Goal: Information Seeking & Learning: Learn about a topic

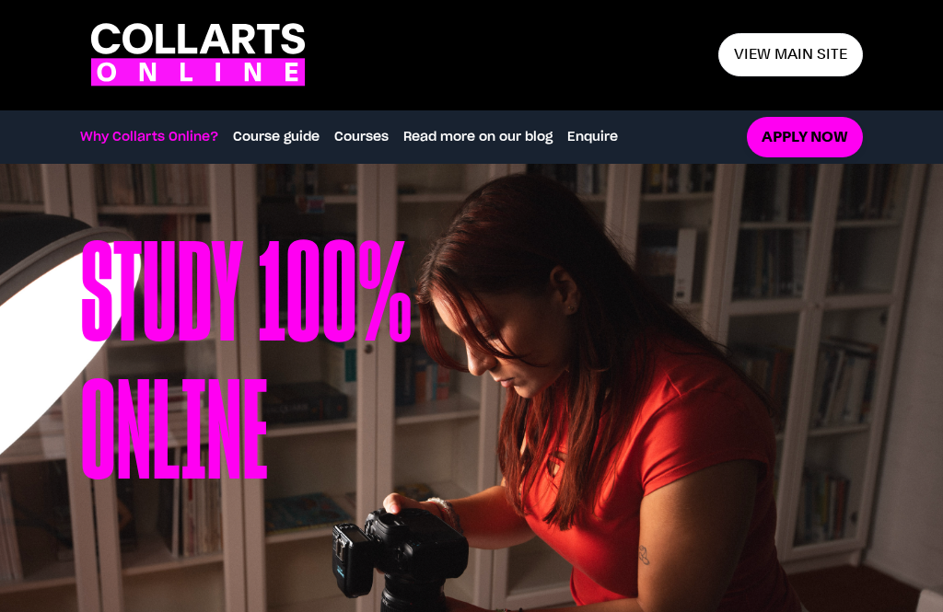
click at [376, 139] on link "Courses" at bounding box center [361, 137] width 54 height 20
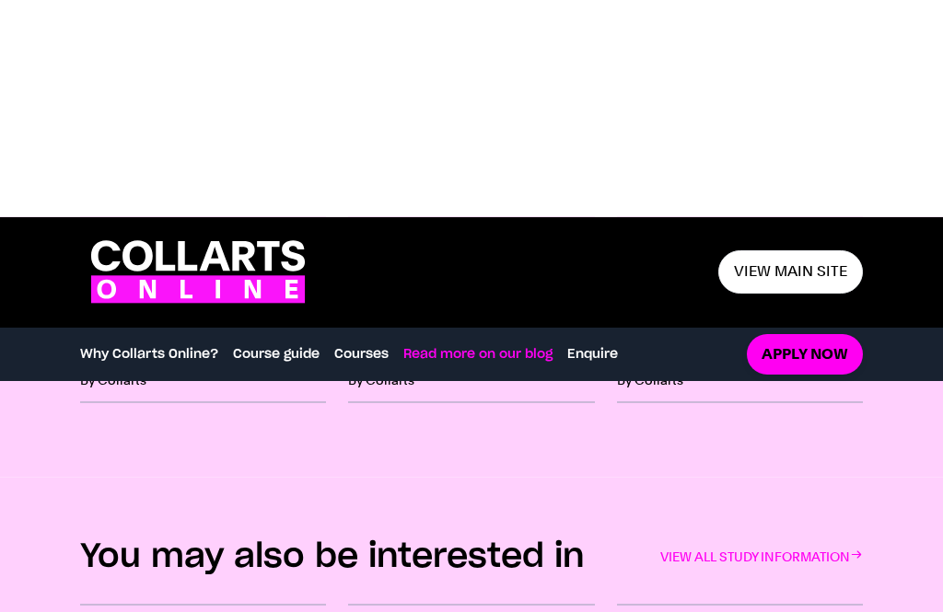
scroll to position [3142, 0]
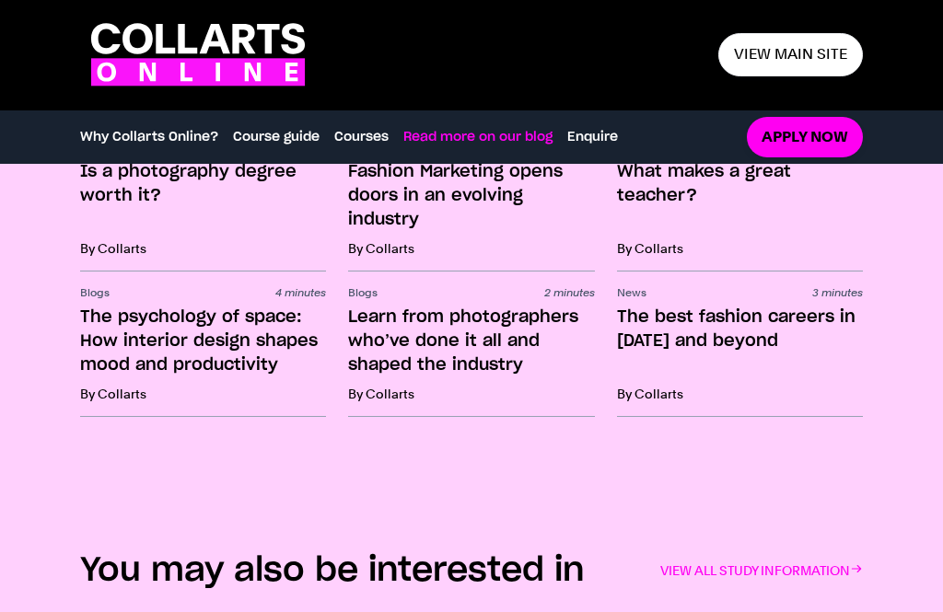
click at [815, 41] on link "View main site" at bounding box center [790, 54] width 145 height 43
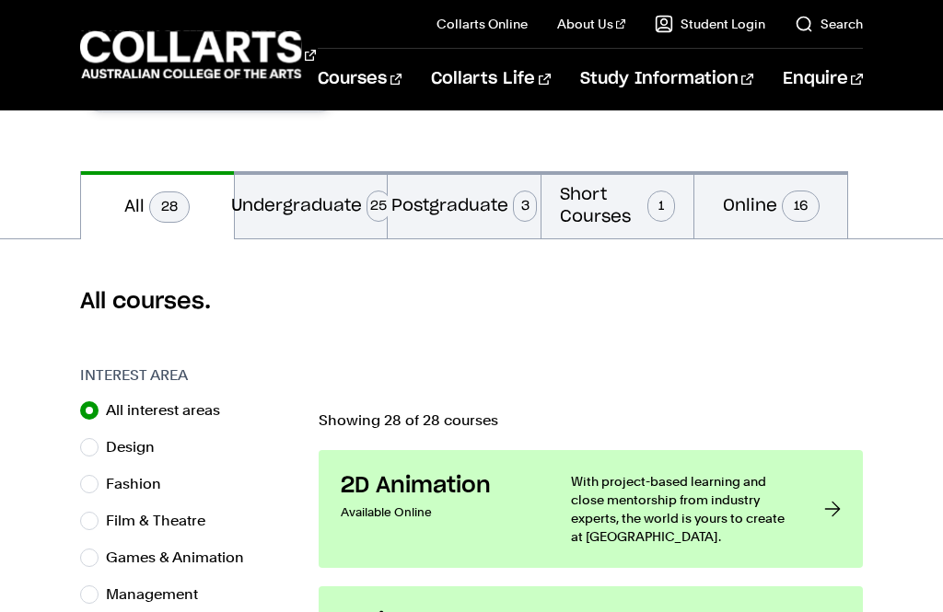
scroll to position [354, 0]
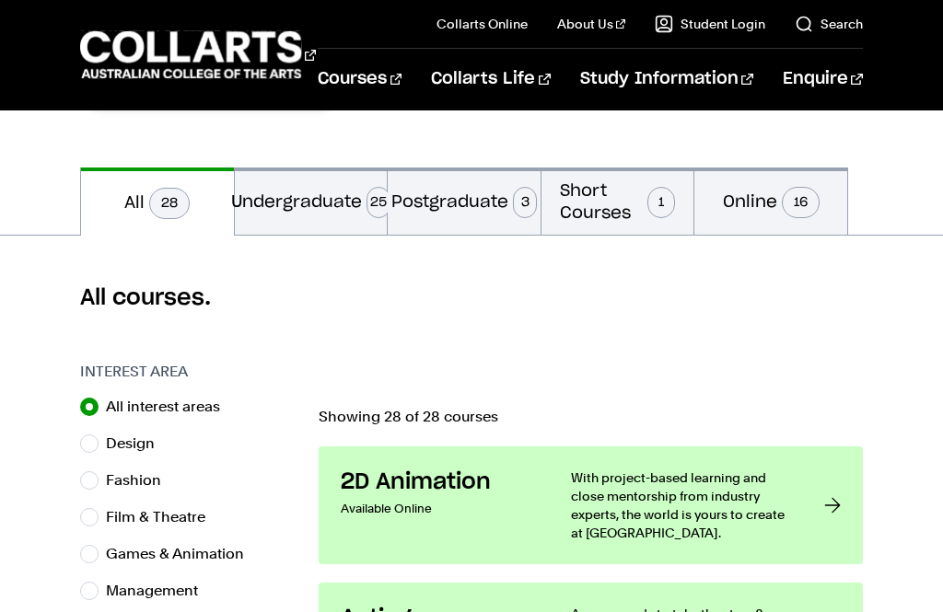
click at [766, 204] on button "Online 16" at bounding box center [770, 201] width 153 height 67
radio input "false"
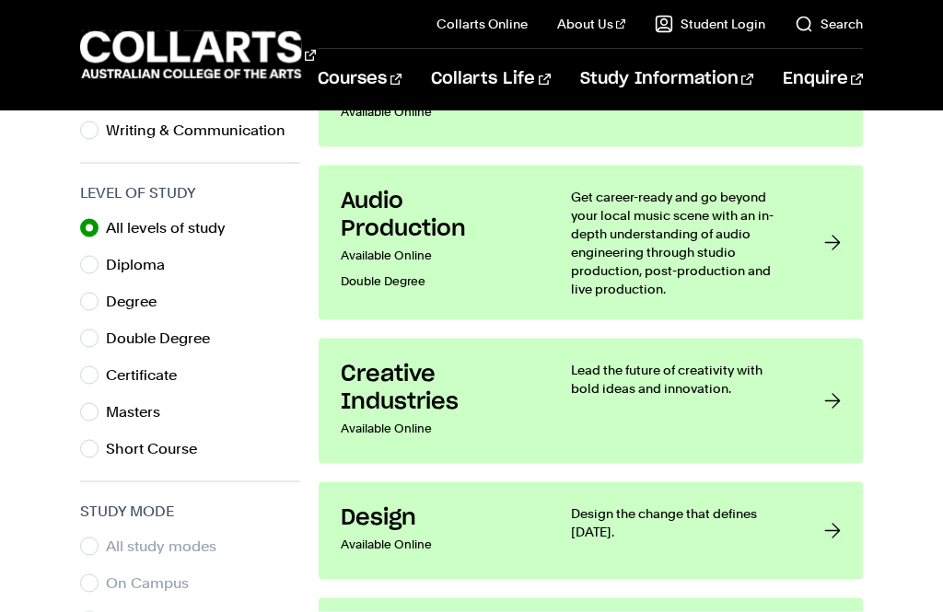
scroll to position [897, 0]
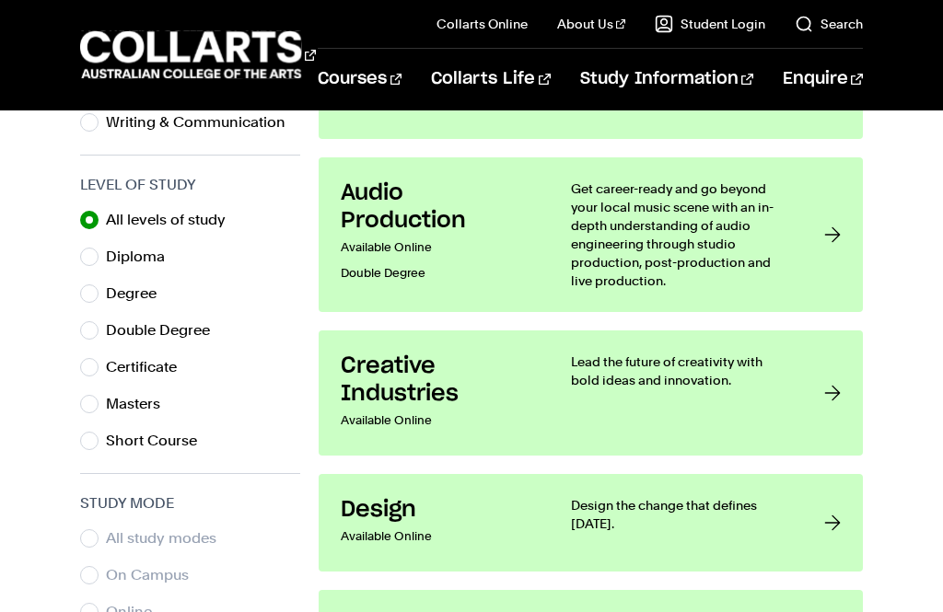
click at [679, 387] on p "Lead the future of creativity with bold ideas and innovation." at bounding box center [679, 371] width 216 height 37
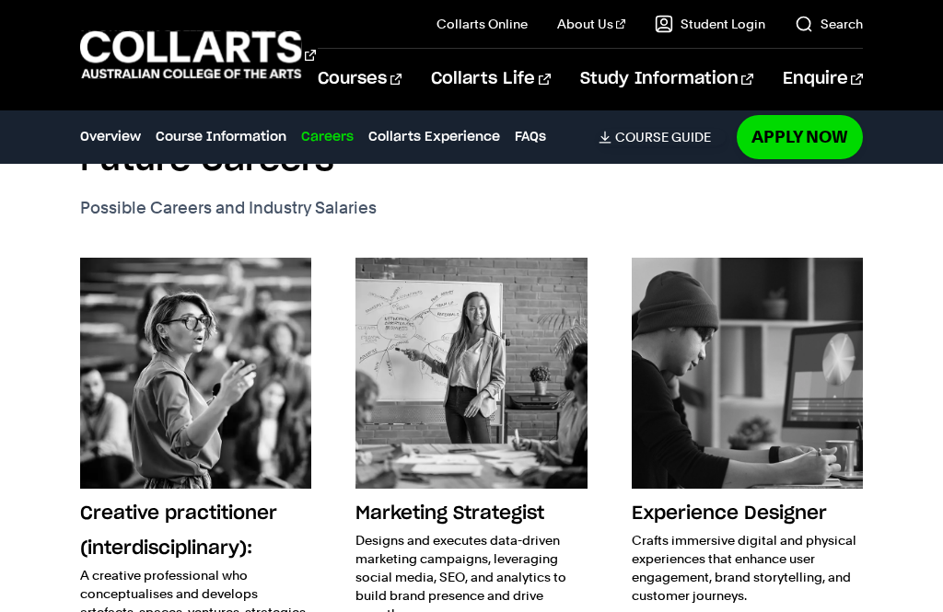
scroll to position [2449, 0]
